Goal: Navigation & Orientation: Find specific page/section

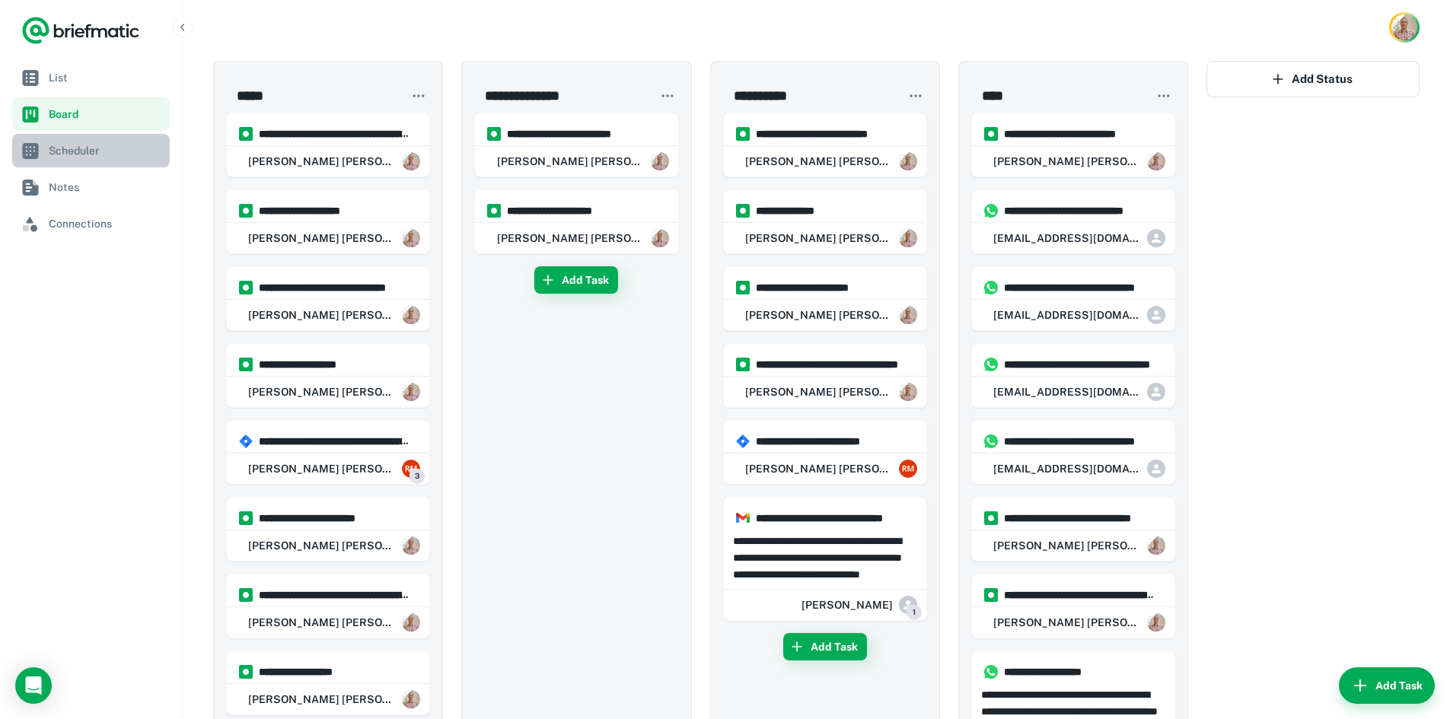
click at [73, 152] on span "Scheduler" at bounding box center [106, 150] width 115 height 17
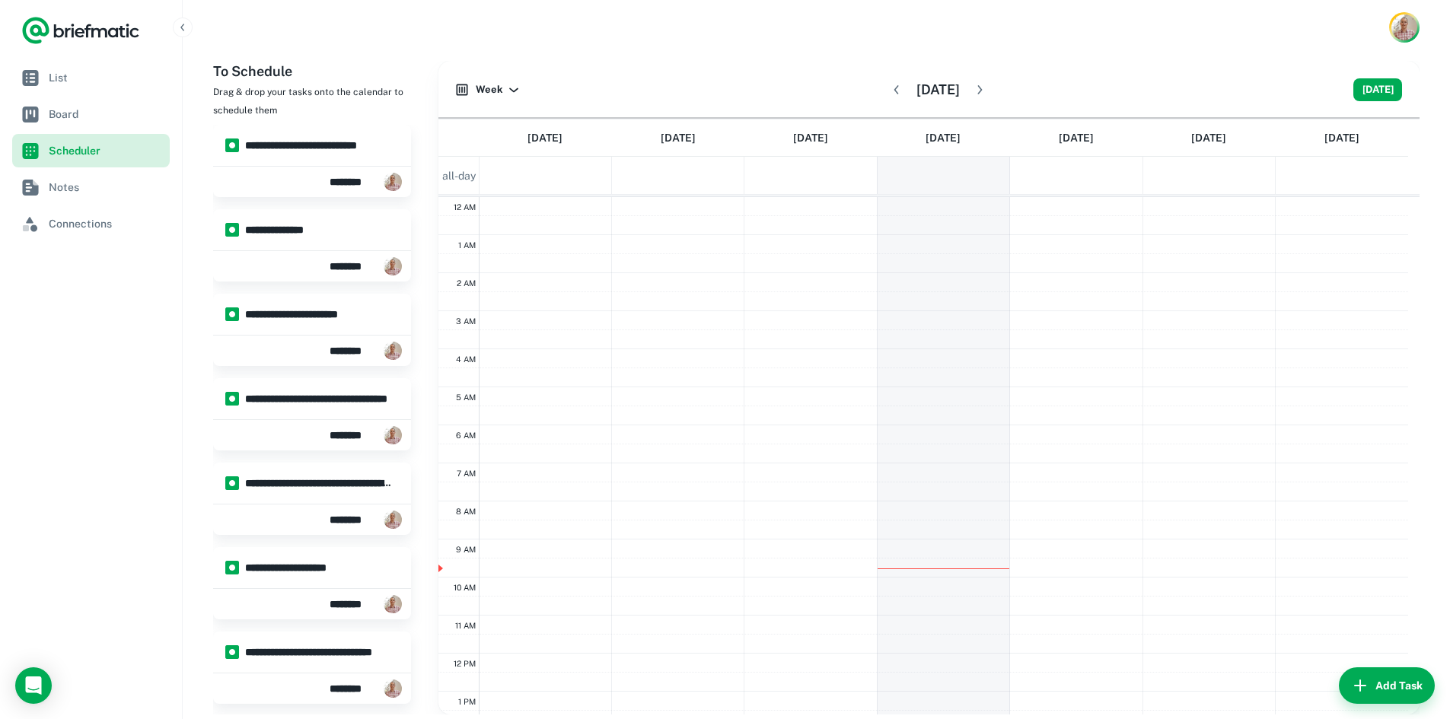
scroll to position [229, 0]
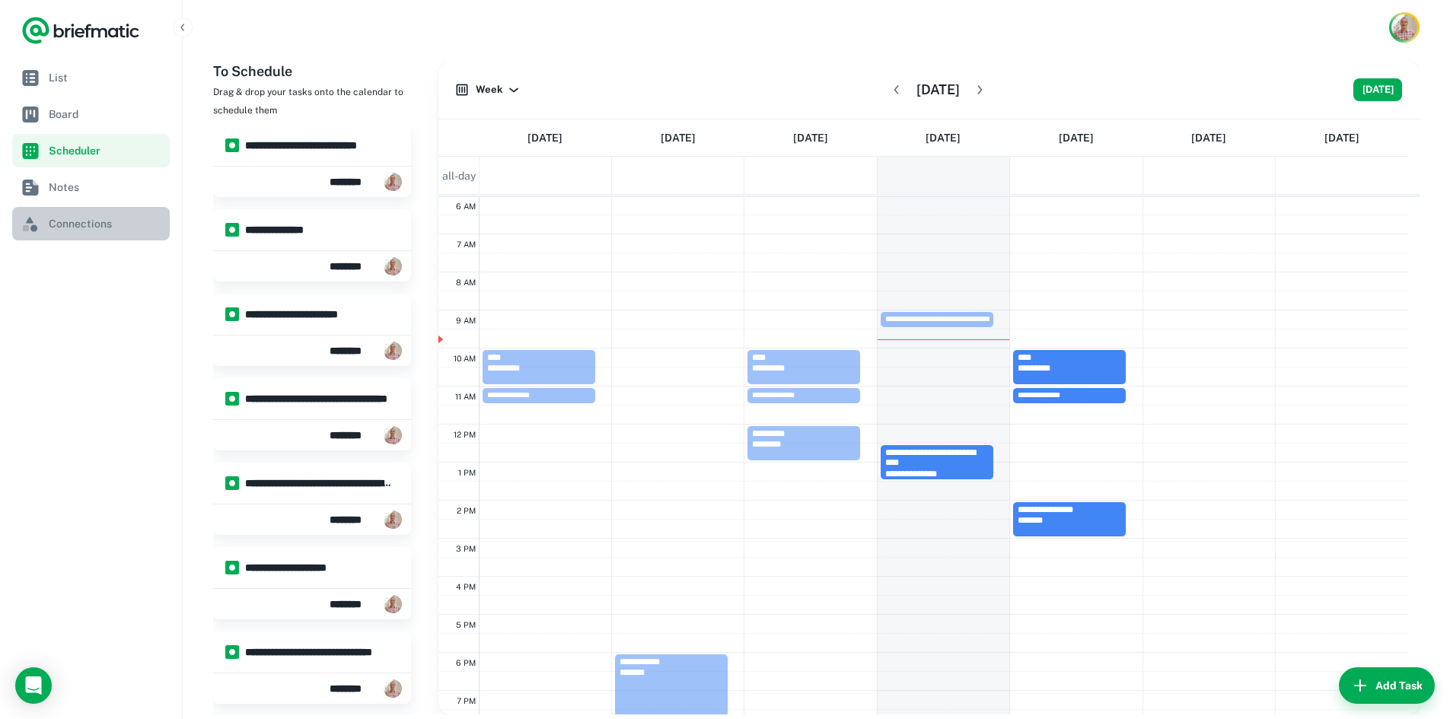
click at [75, 229] on span "Connections" at bounding box center [106, 223] width 115 height 17
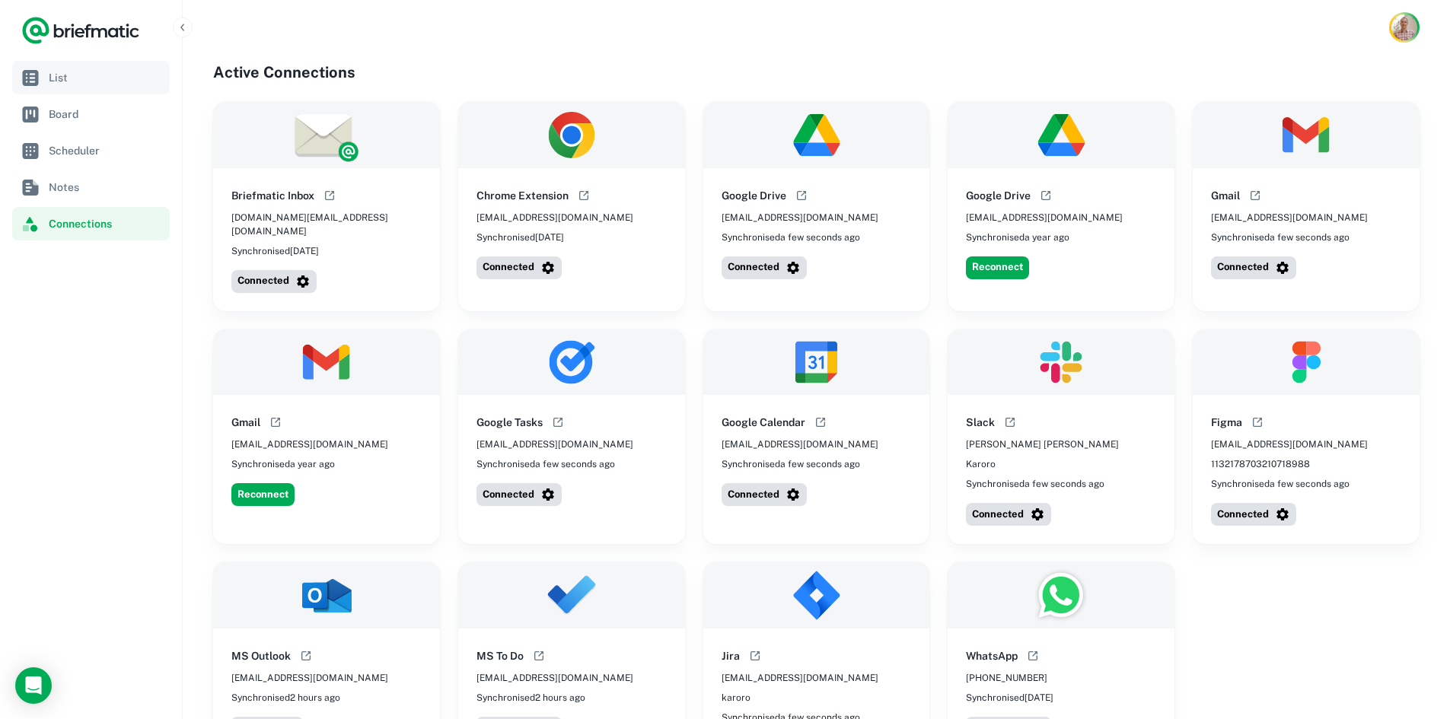
click at [76, 75] on span "List" at bounding box center [106, 77] width 115 height 17
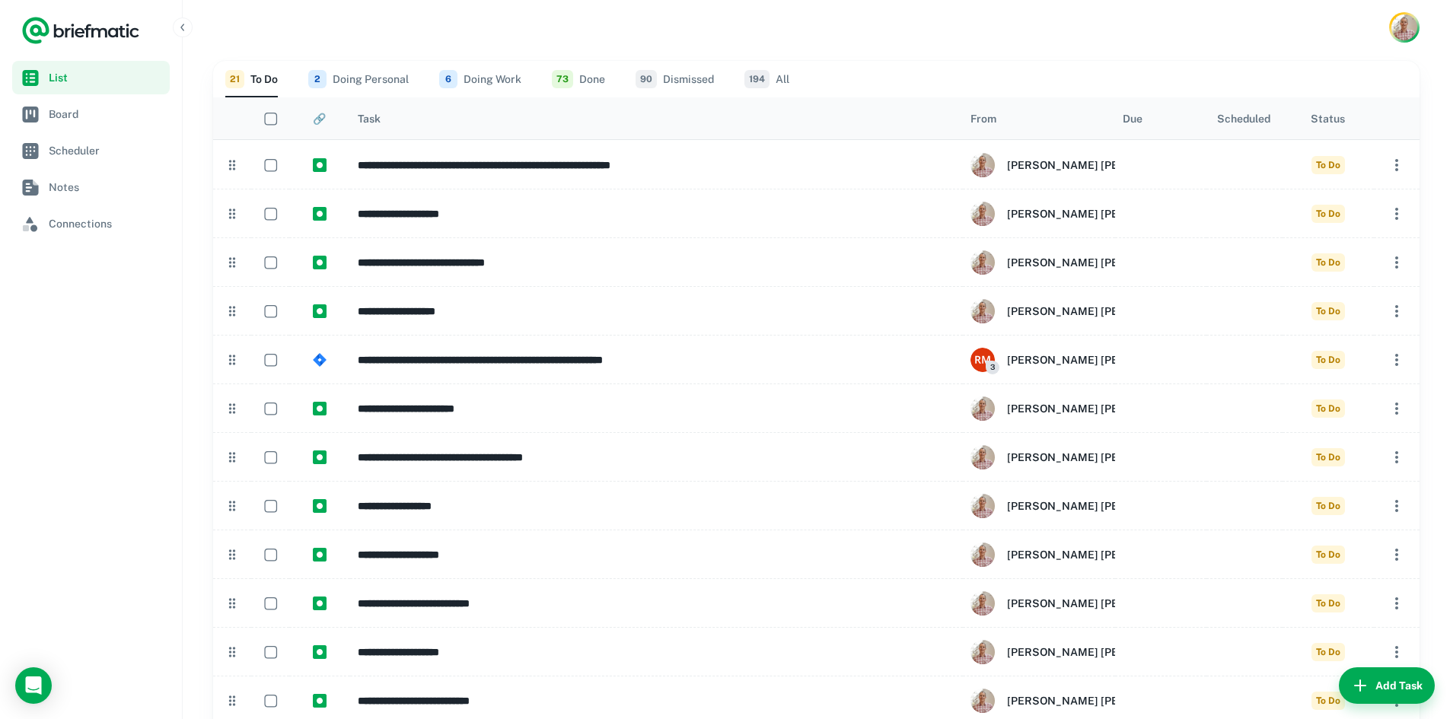
click at [397, 121] on icon "Sort" at bounding box center [396, 119] width 12 height 12
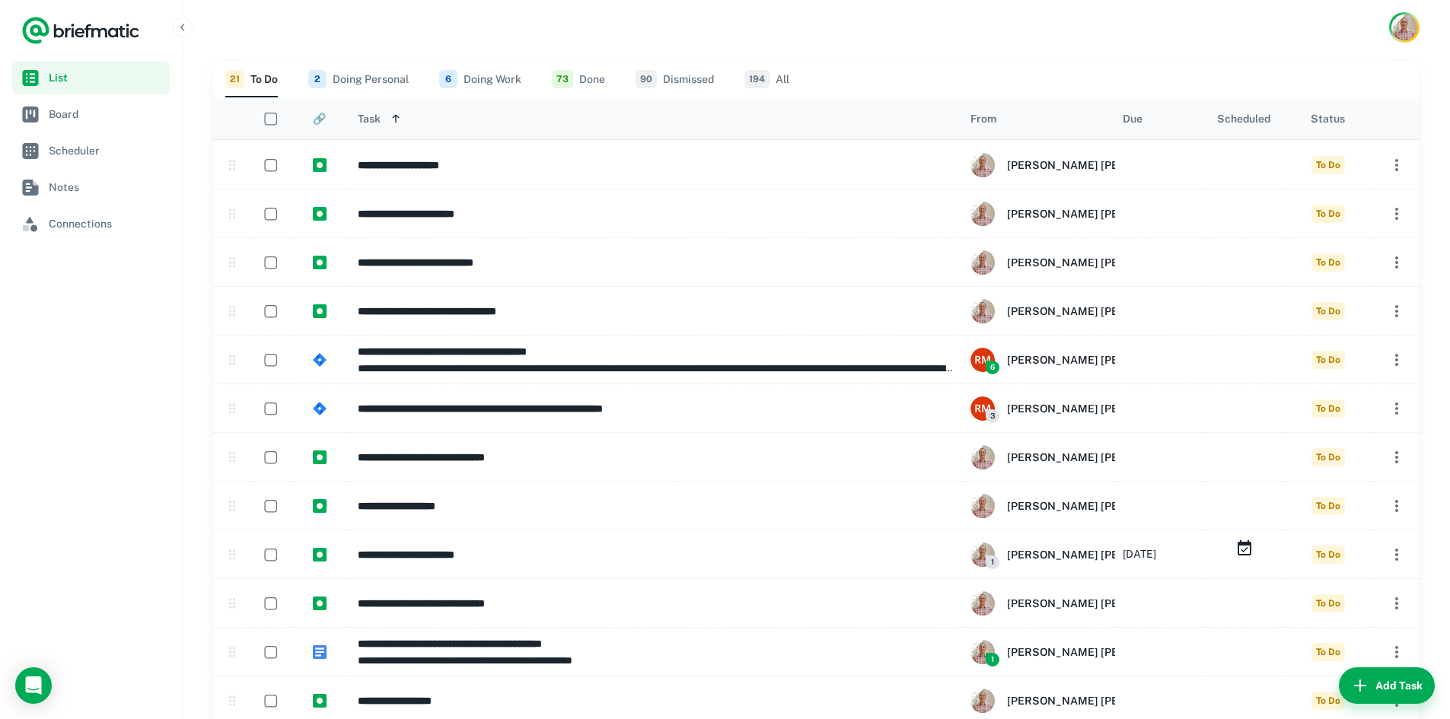
click at [397, 121] on icon "Sort" at bounding box center [396, 119] width 12 height 12
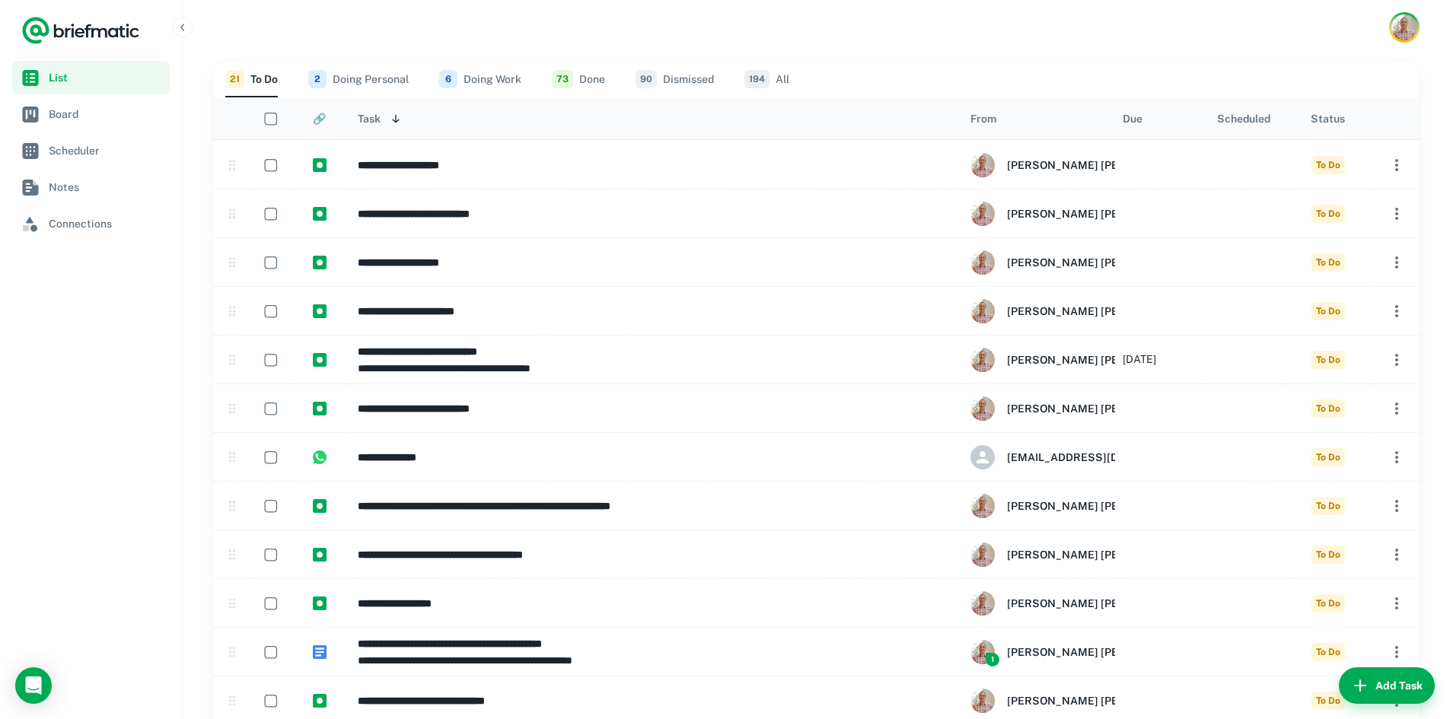
click at [397, 121] on icon "Sort" at bounding box center [395, 118] width 7 height 8
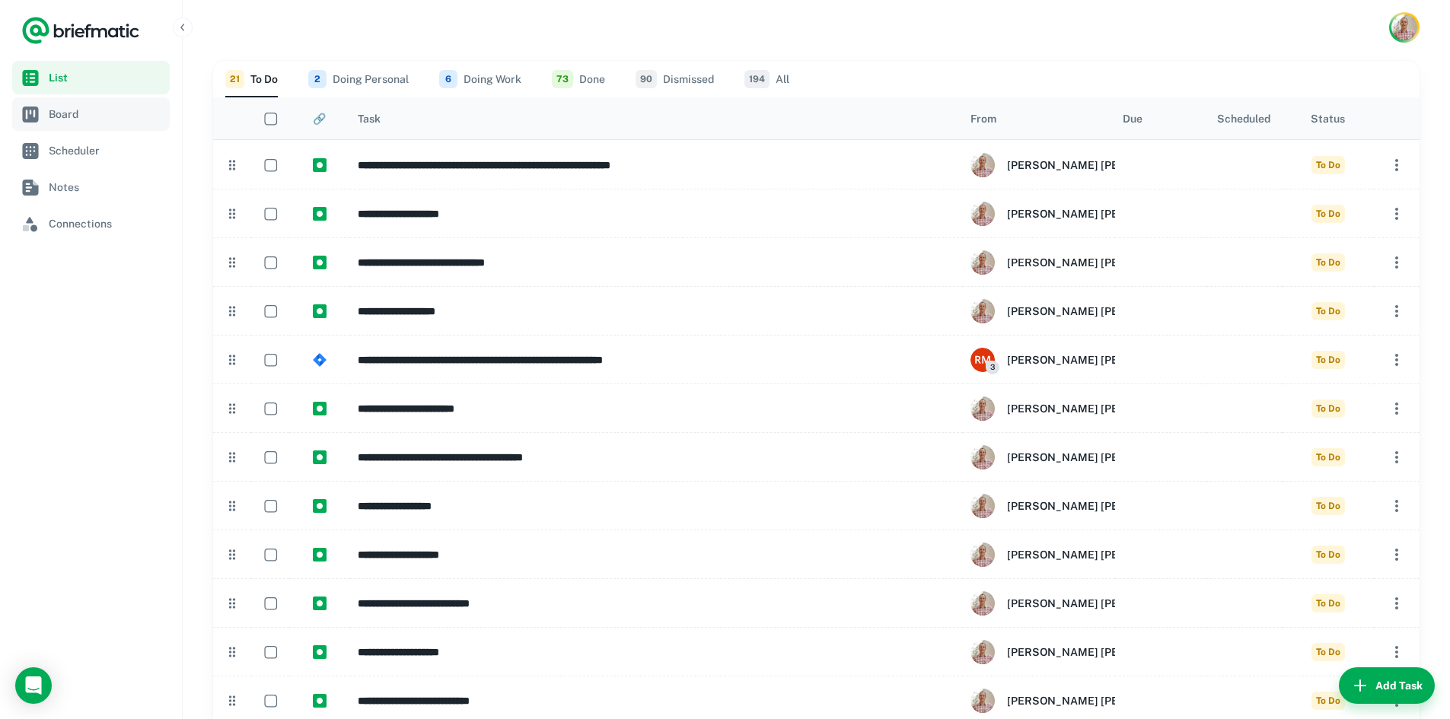
click at [62, 113] on span "Board" at bounding box center [106, 114] width 115 height 17
